Goal: Information Seeking & Learning: Compare options

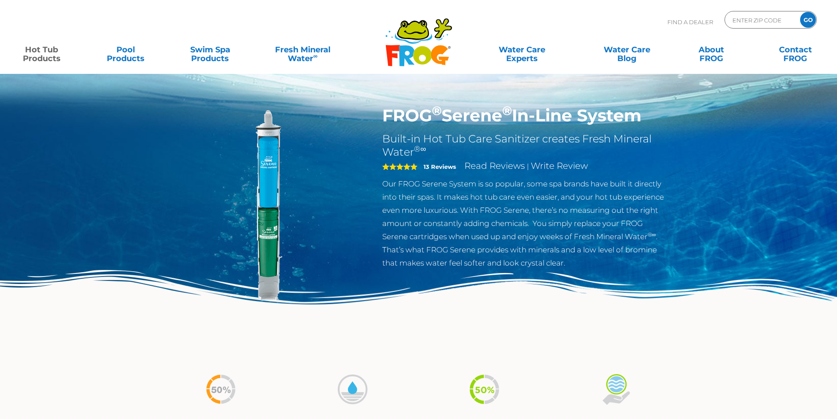
scroll to position [2059, 0]
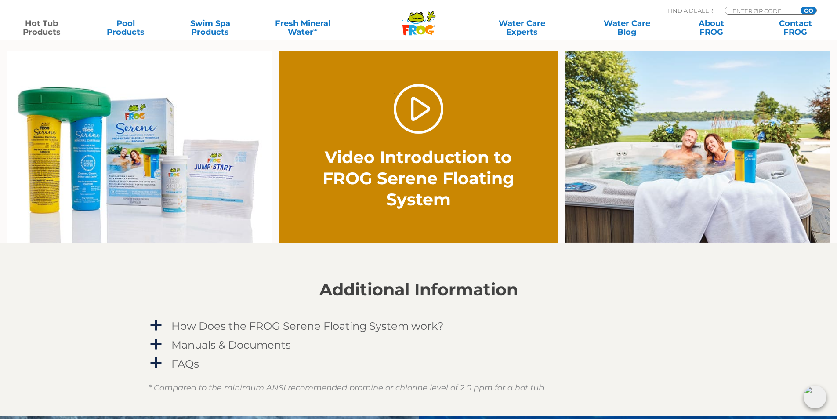
scroll to position [483, 0]
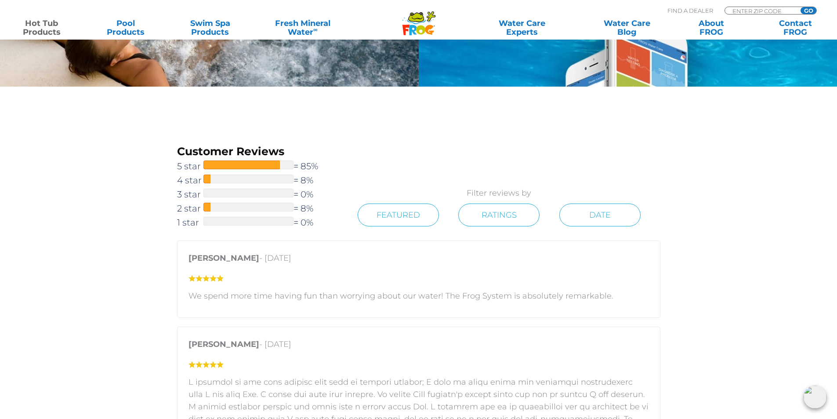
scroll to position [1004, 0]
